Goal: Communication & Community: Answer question/provide support

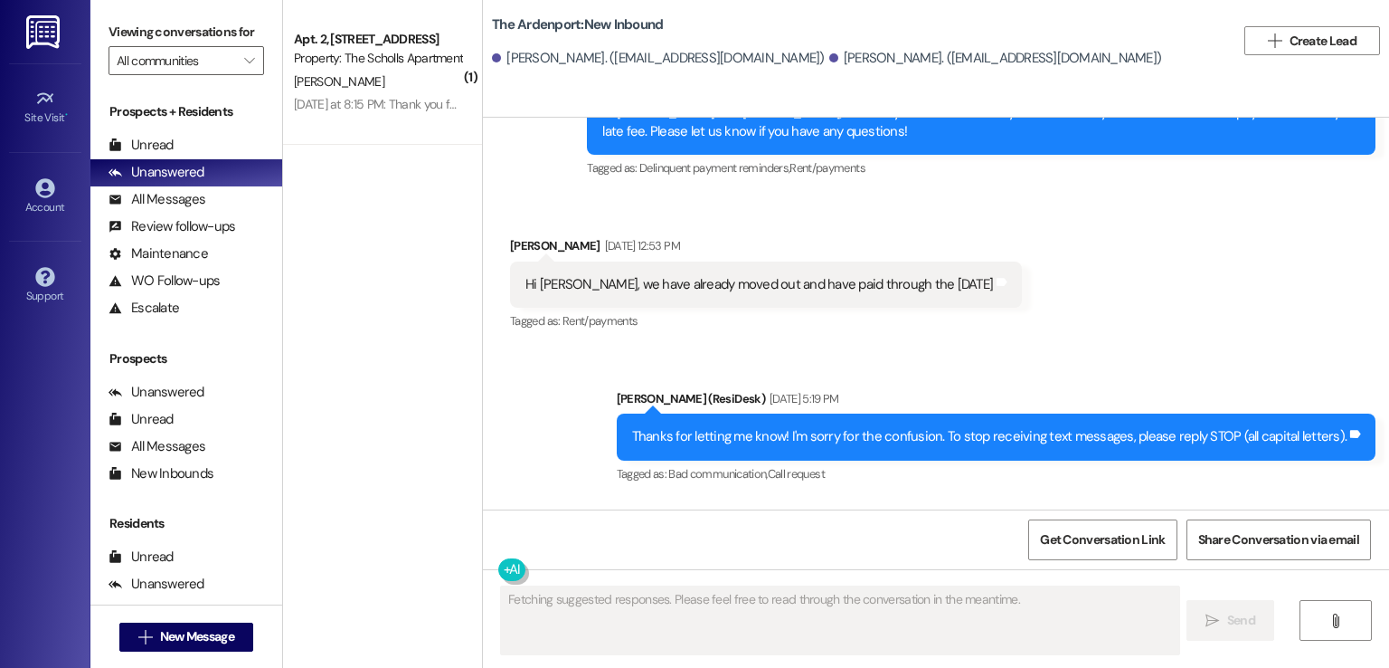
scroll to position [3506, 0]
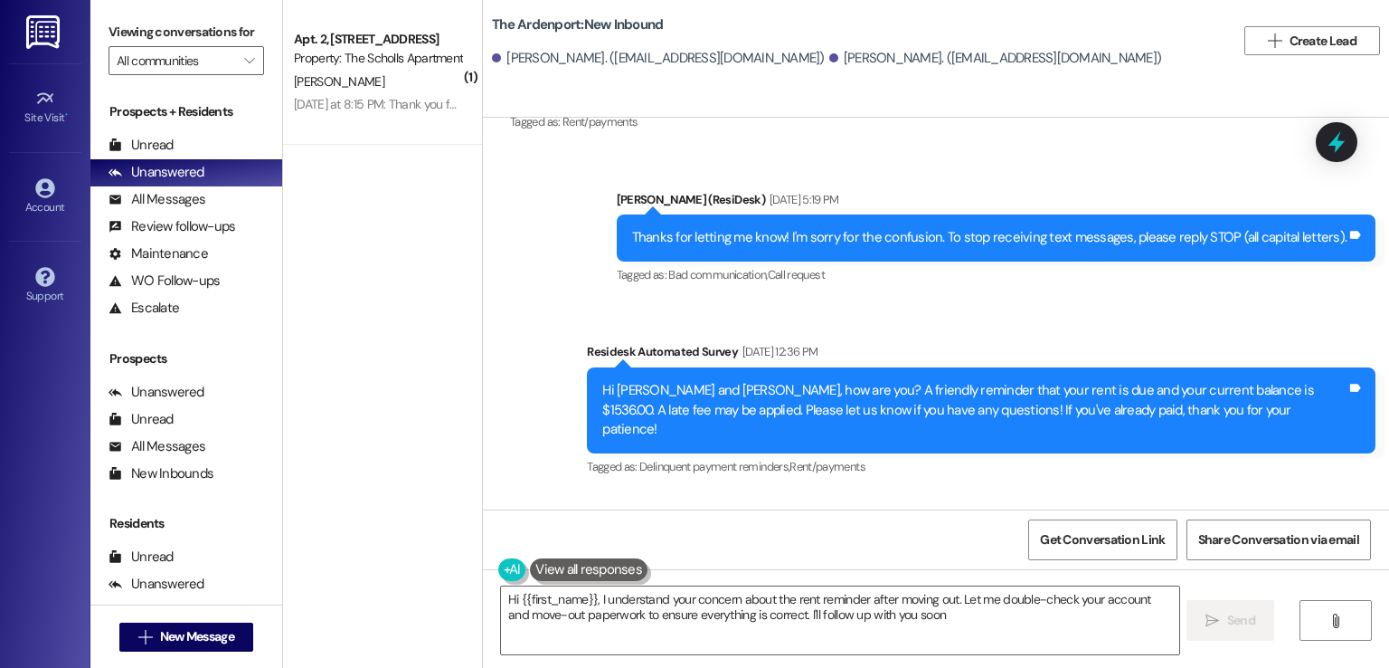
type textarea "Hi {{first_name}}, I understand your concern about the rent reminder after movi…"
drag, startPoint x: 731, startPoint y: 58, endPoint x: 588, endPoint y: 58, distance: 142.9
click at [588, 58] on div "[PERSON_NAME]. ([EMAIL_ADDRESS][DOMAIN_NAME])" at bounding box center [658, 58] width 333 height 19
copy div "[EMAIL_ADDRESS][DOMAIN_NAME]"
drag, startPoint x: 976, startPoint y: 55, endPoint x: 848, endPoint y: 59, distance: 128.5
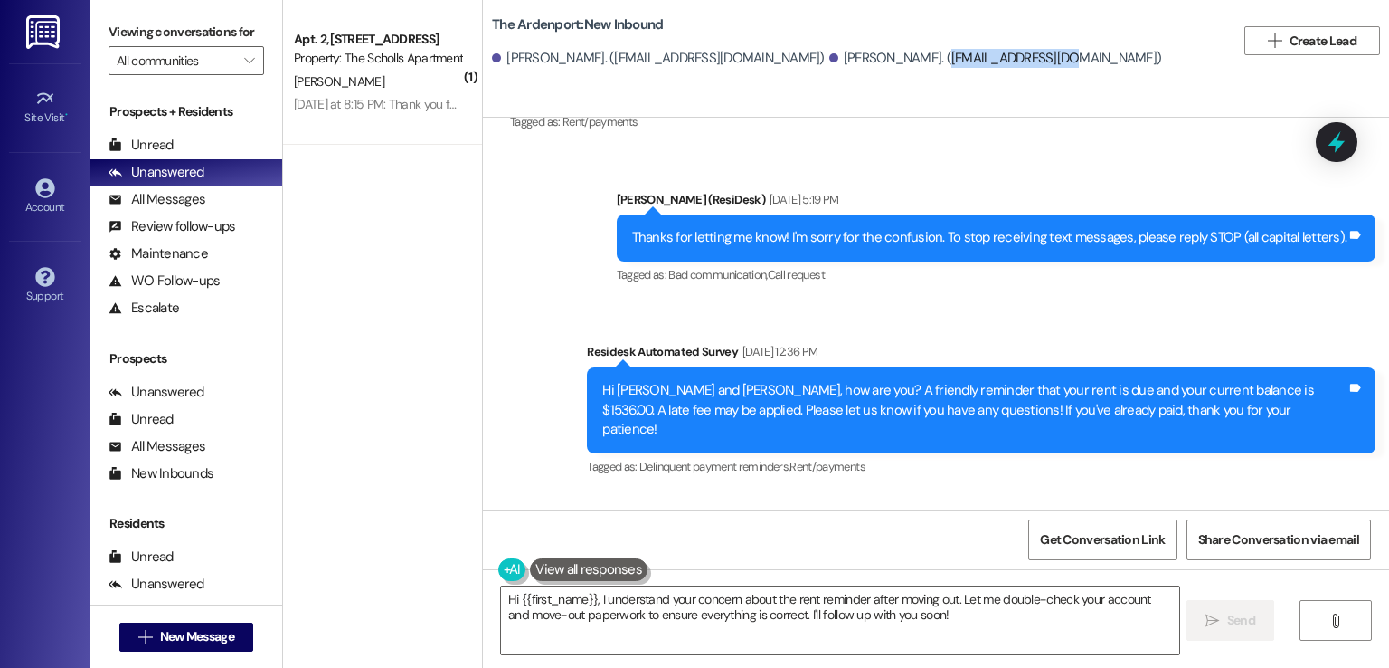
click at [848, 59] on div "[PERSON_NAME]. ([EMAIL_ADDRESS][DOMAIN_NAME])" at bounding box center [995, 58] width 333 height 19
copy div "[EMAIL_ADDRESS][DOMAIN_NAME]"
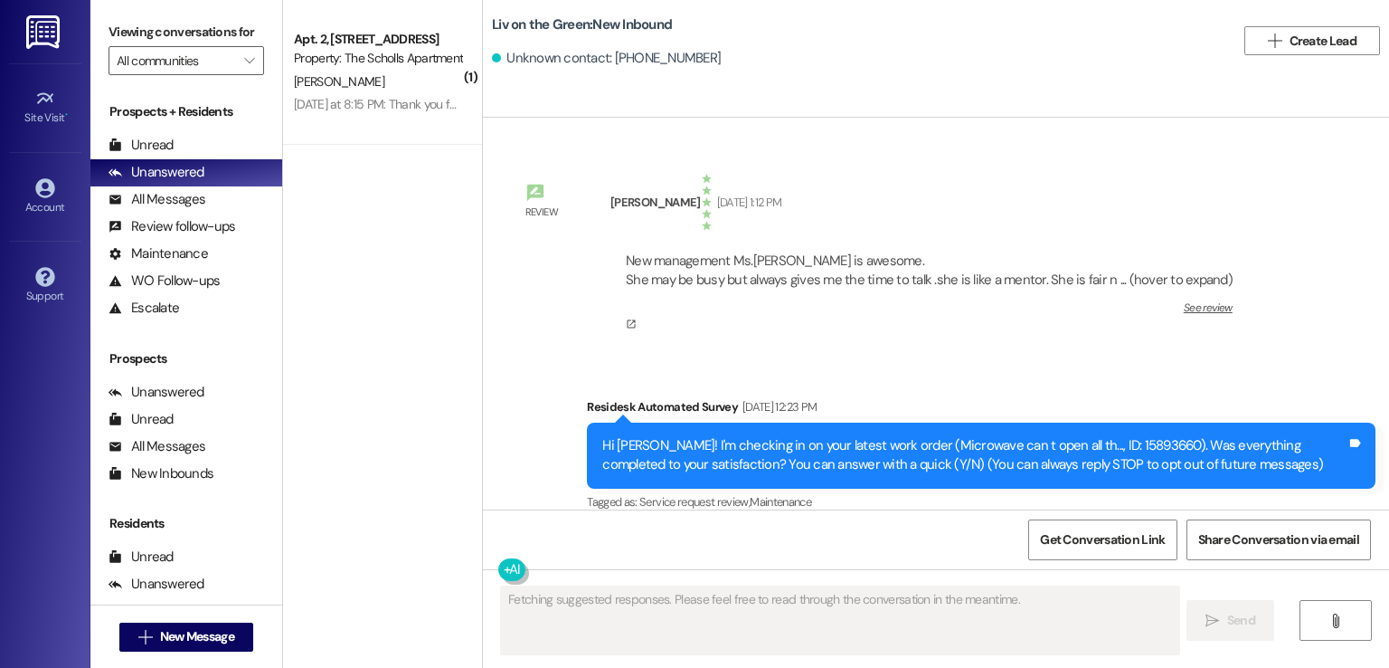
scroll to position [12175, 0]
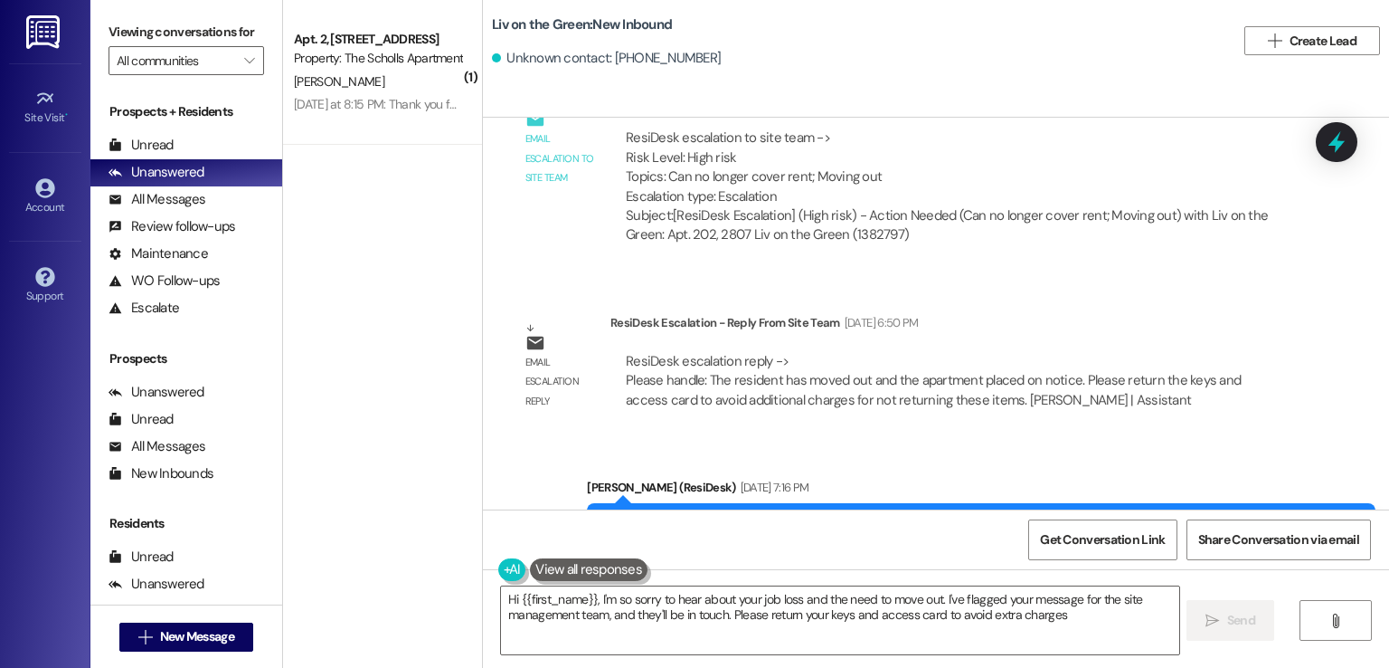
type textarea "Hi {{first_name}}, I'm so sorry to hear about your job loss and the need to mov…"
drag, startPoint x: 691, startPoint y: 59, endPoint x: 621, endPoint y: 55, distance: 70.6
click at [621, 55] on div "Unknown contact: +16823746152" at bounding box center [864, 59] width 744 height 36
copy div "6823746152"
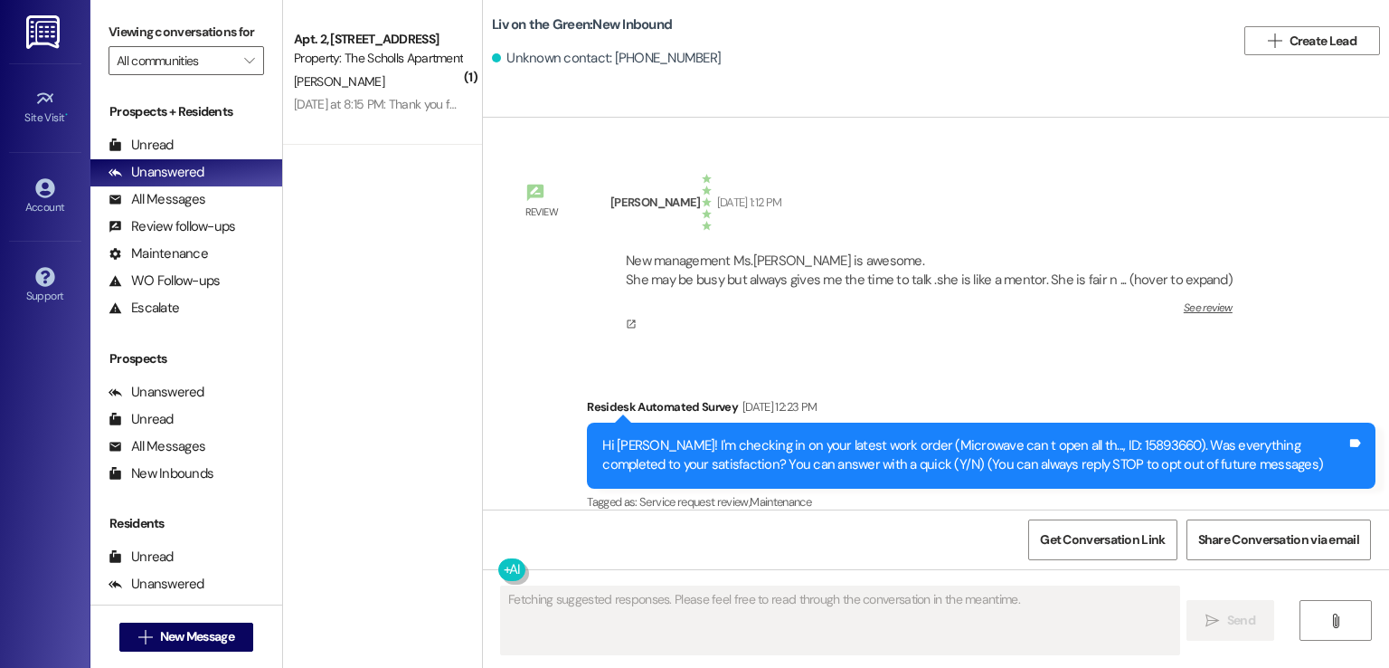
scroll to position [12175, 0]
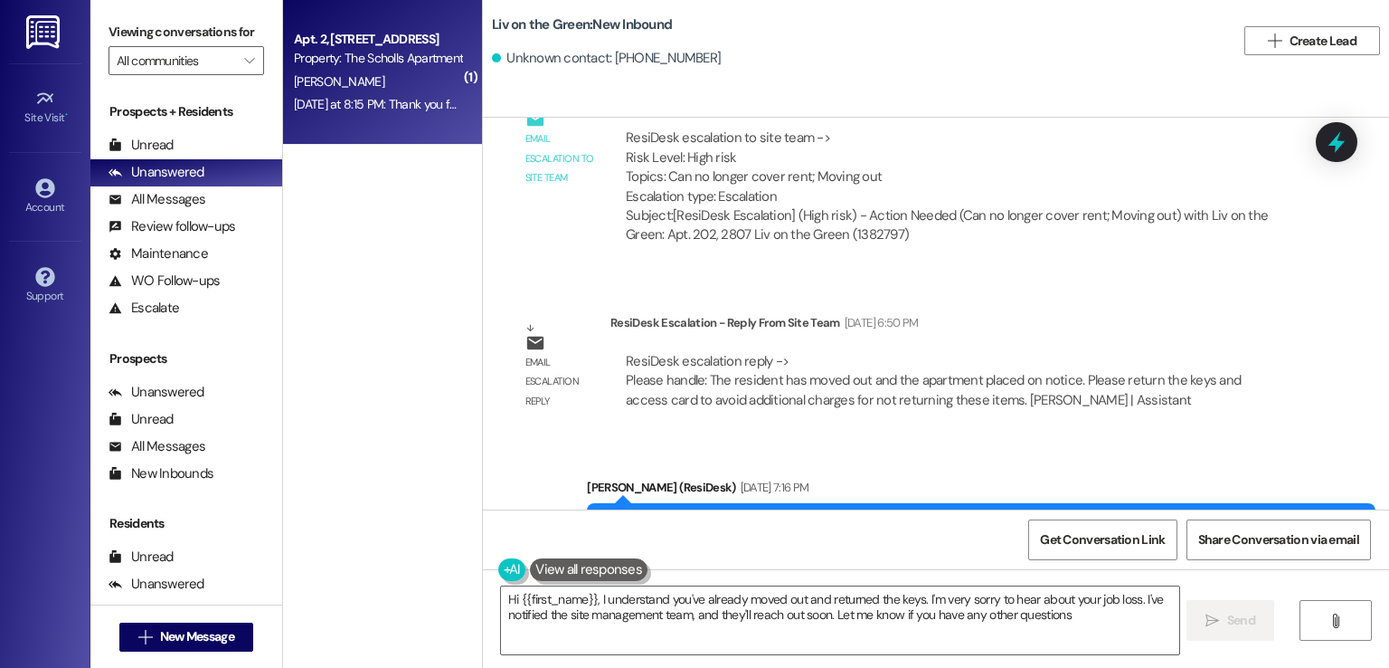
type textarea "Hi {{first_name}}, I understand you've already moved out and returned the keys.…"
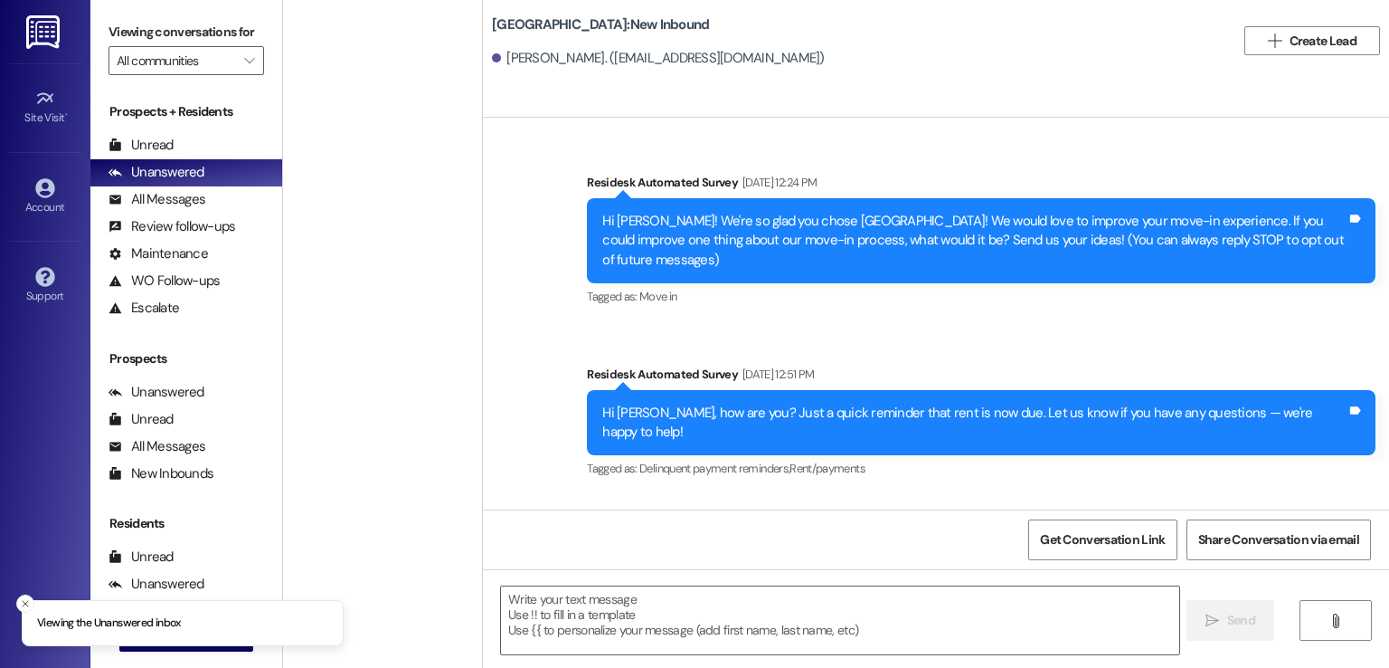
type textarea "Fetching suggested responses. Please feel free to read through the conversation…"
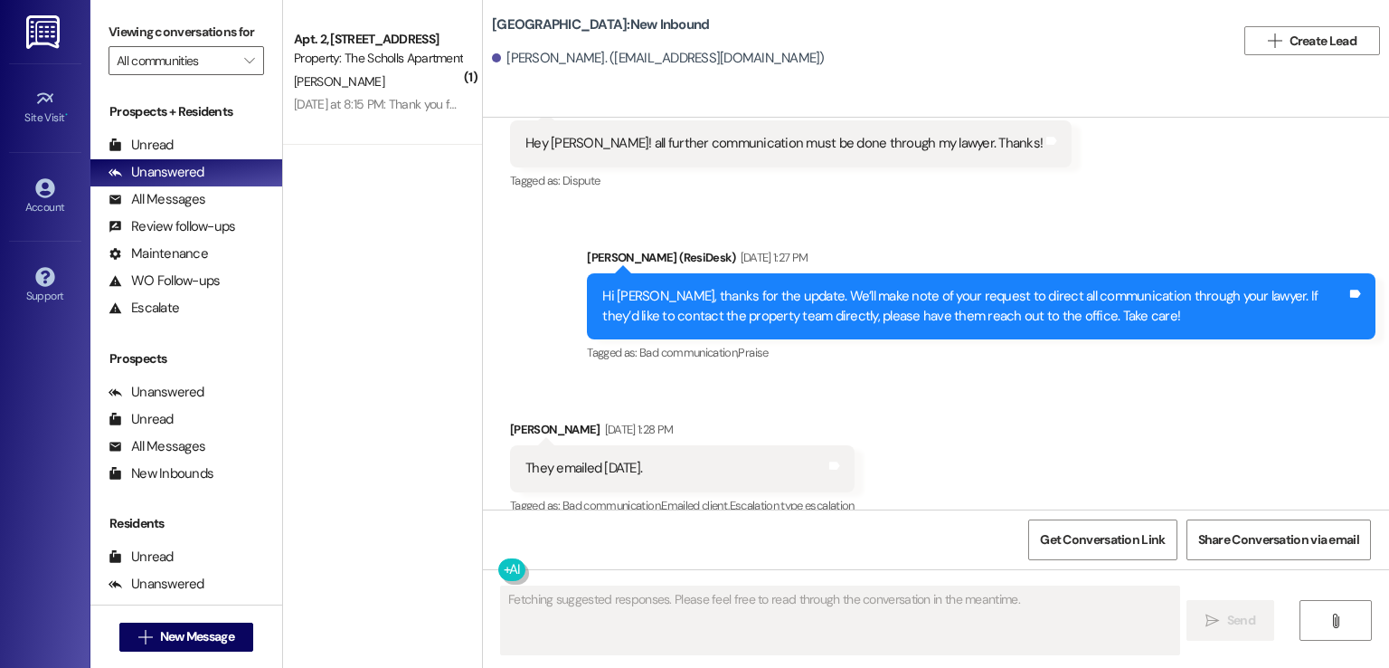
scroll to position [636, 0]
